Goal: Task Accomplishment & Management: Check status

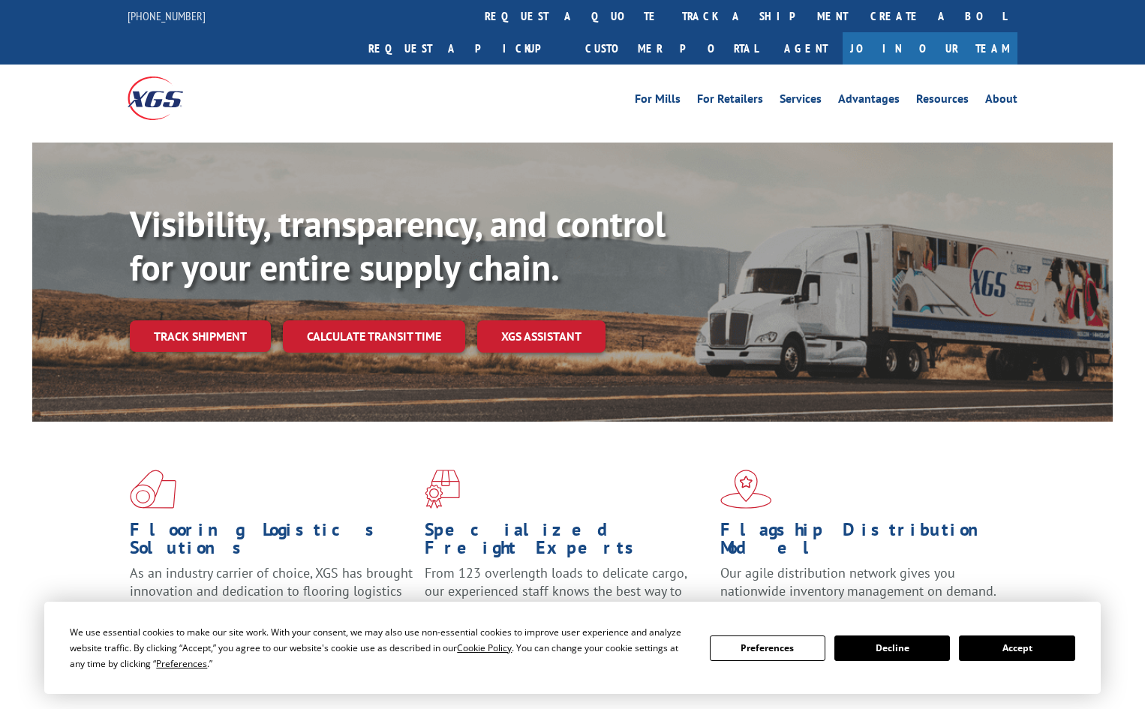
click at [558, 65] on div "For Mills For Retailers Services Advantages Resources About For Mills For Retai…" at bounding box center [573, 98] width 890 height 67
click at [549, 132] on div at bounding box center [572, 137] width 1081 height 11
click at [671, 31] on link "track a shipment" at bounding box center [765, 16] width 188 height 32
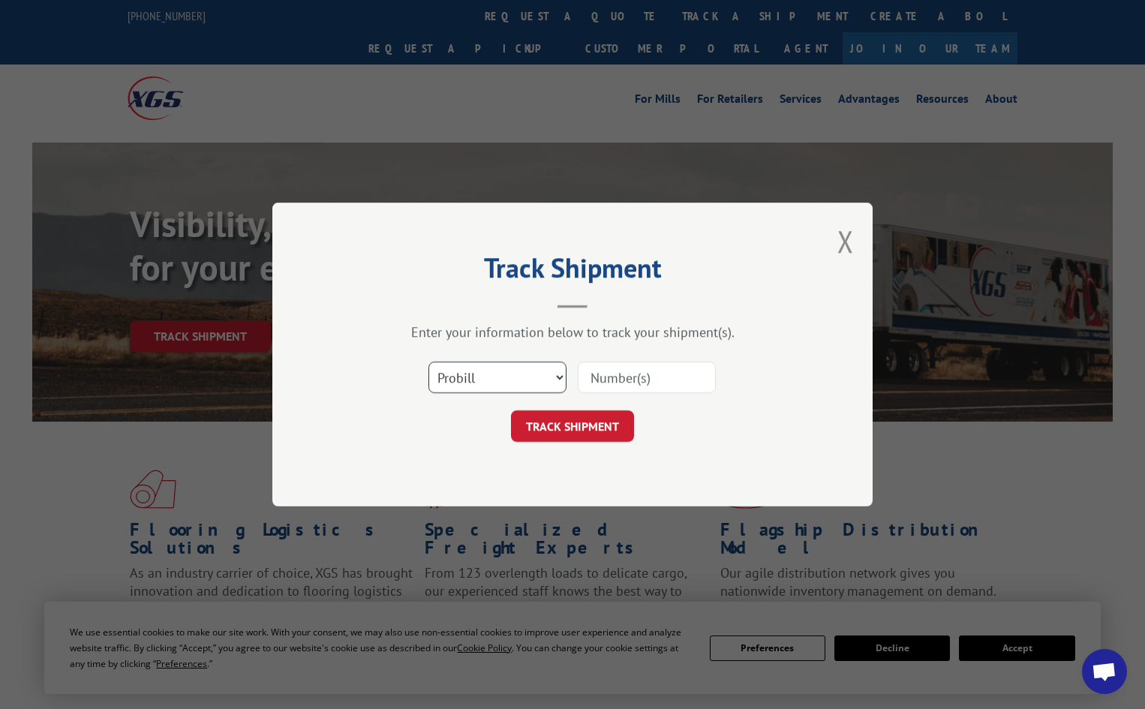
click at [562, 380] on select "Select category... Probill BOL PO" at bounding box center [497, 378] width 138 height 32
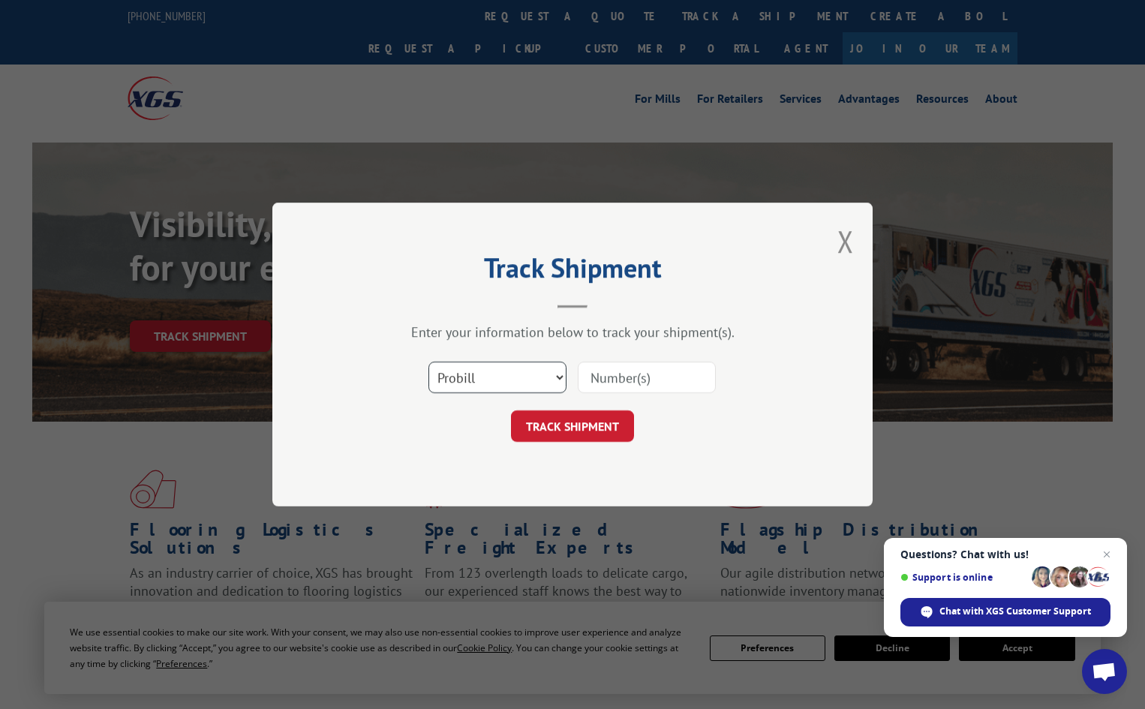
select select "po"
click at [428, 362] on select "Select category... Probill BOL PO" at bounding box center [497, 378] width 138 height 32
paste input "14532266"
type input "14532266"
click at [579, 425] on button "TRACK SHIPMENT" at bounding box center [572, 426] width 123 height 32
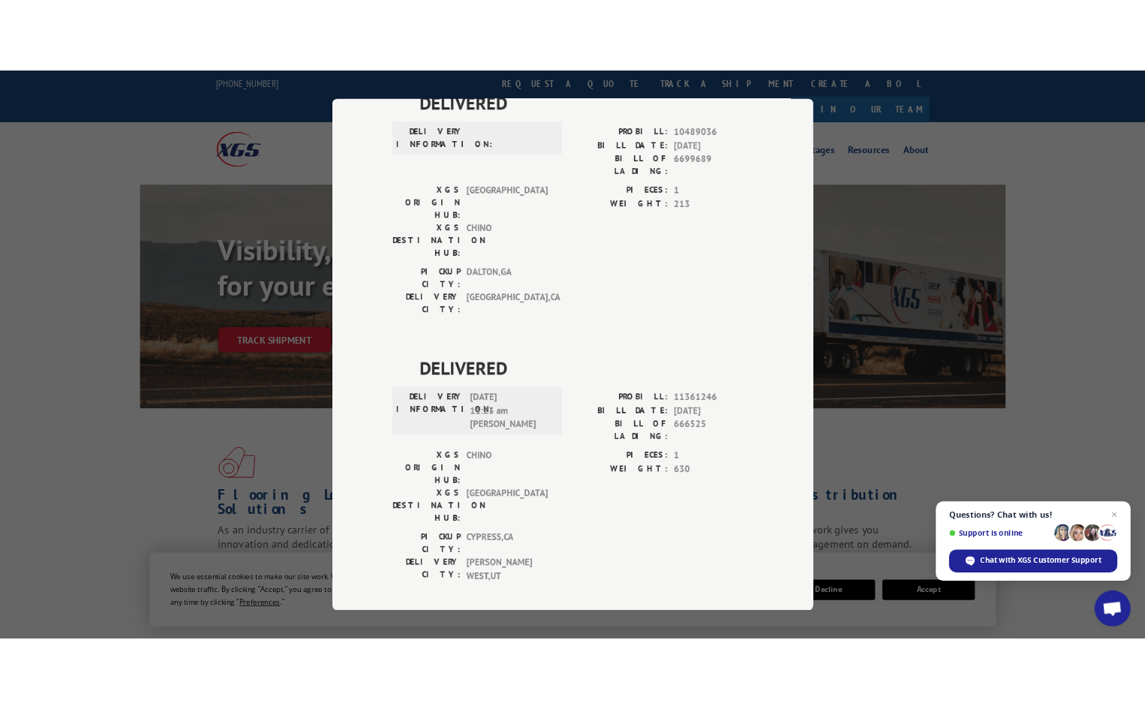
scroll to position [450, 0]
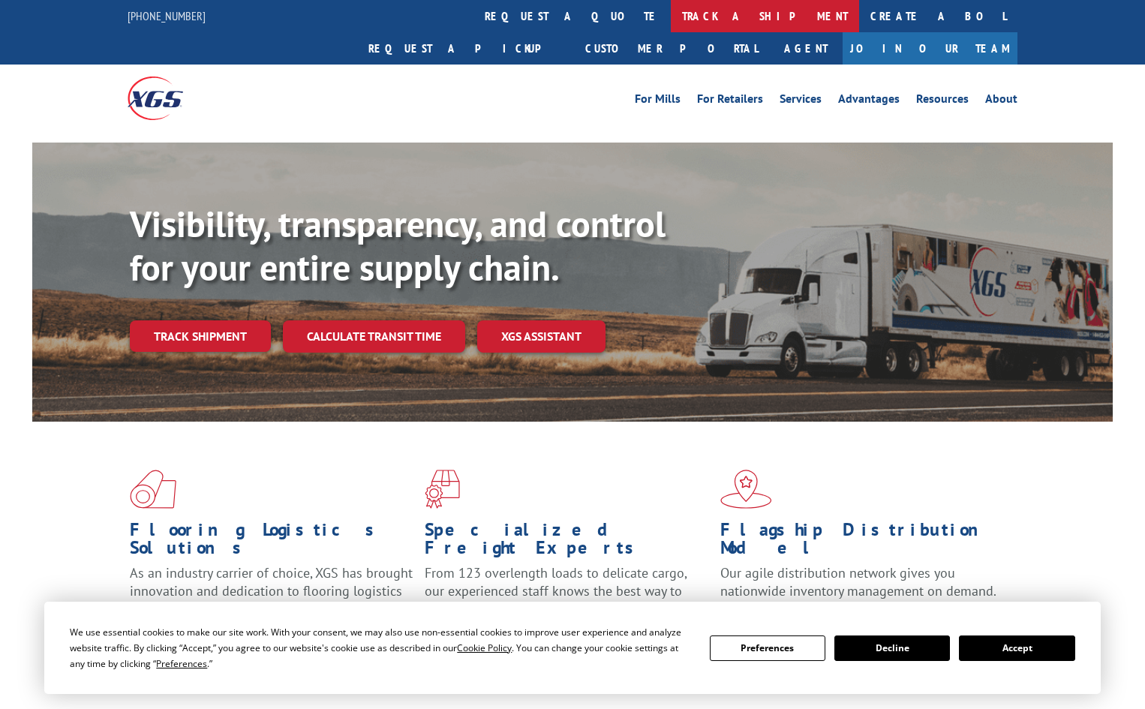
click at [671, 14] on link "track a shipment" at bounding box center [765, 16] width 188 height 32
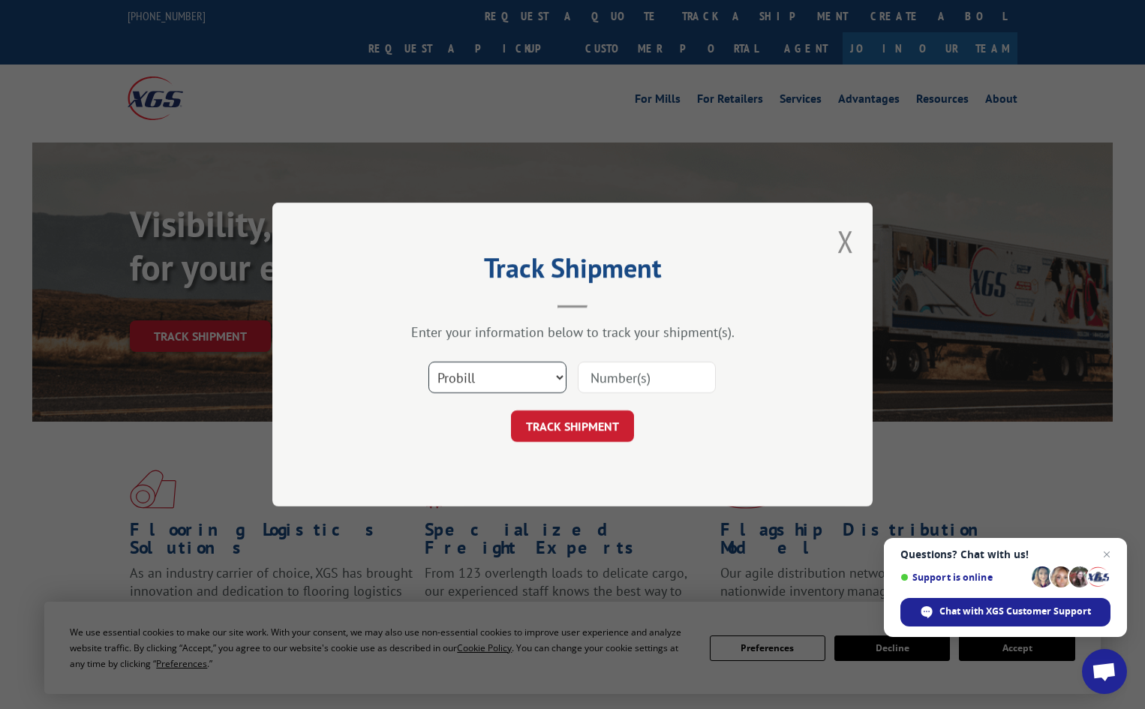
click at [500, 364] on select "Select category... Probill BOL PO" at bounding box center [497, 378] width 138 height 32
select select "po"
click at [428, 362] on select "Select category... Probill BOL PO" at bounding box center [497, 378] width 138 height 32
paste input "14532184"
type input "14532184"
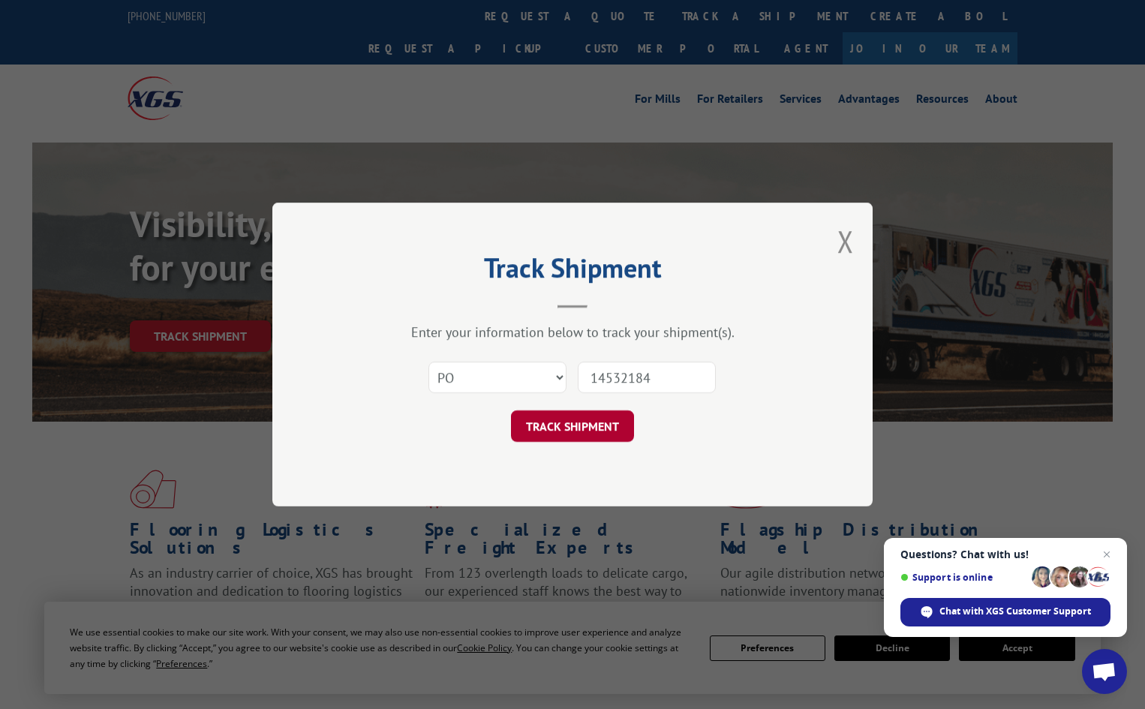
click at [586, 437] on button "TRACK SHIPMENT" at bounding box center [572, 426] width 123 height 32
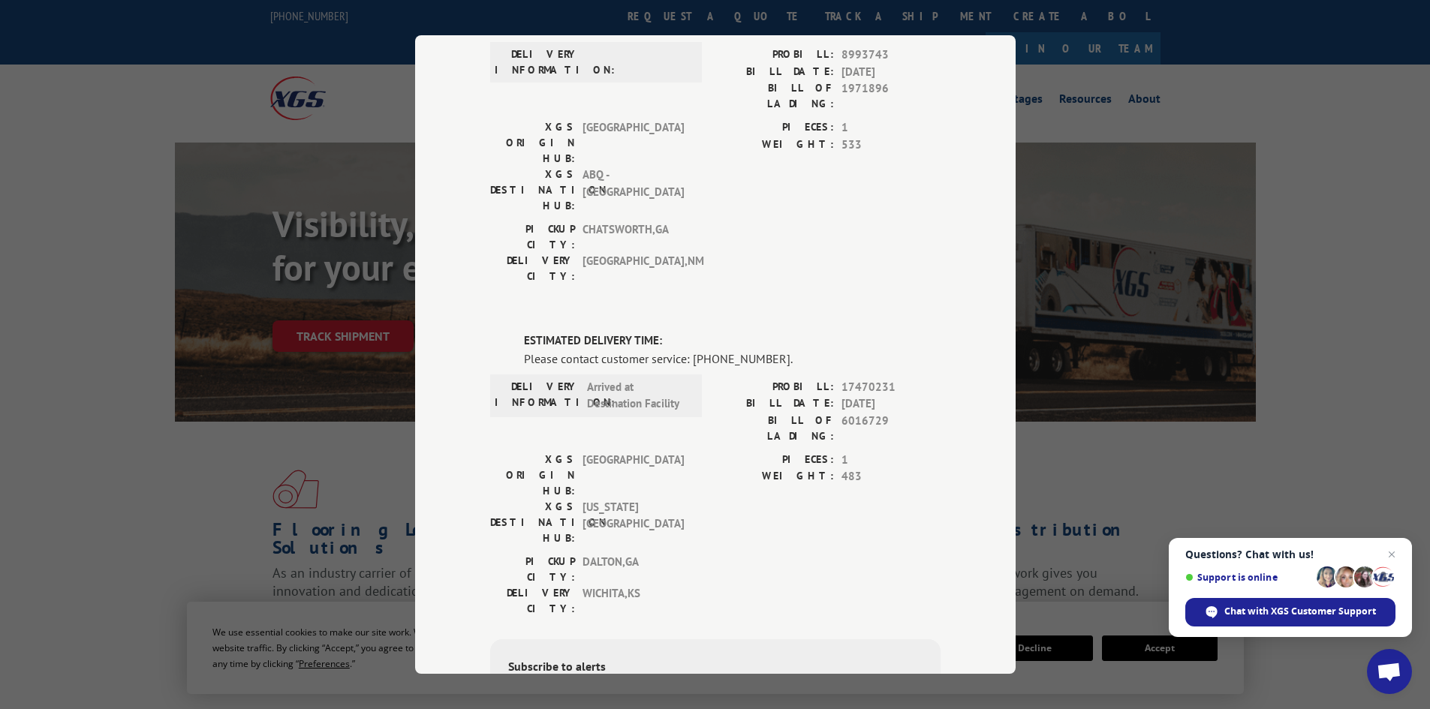
scroll to position [225, 0]
